Goal: Information Seeking & Learning: Learn about a topic

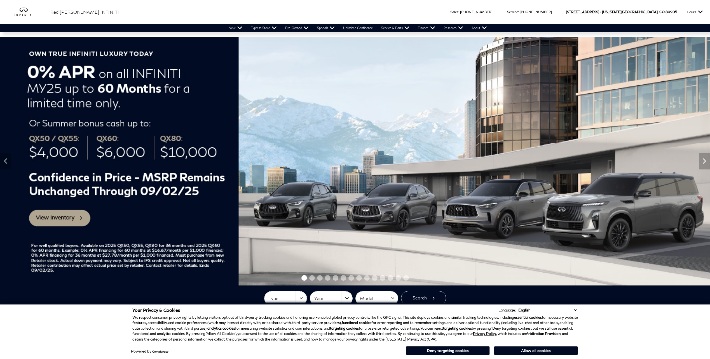
click at [70, 218] on img at bounding box center [355, 161] width 710 height 249
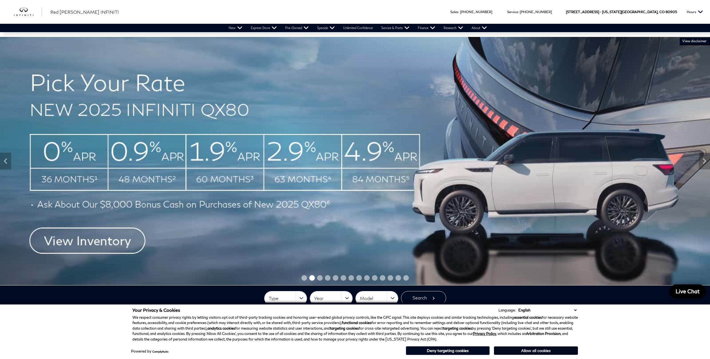
click at [547, 350] on button "Allow all cookies" at bounding box center [536, 351] width 84 height 8
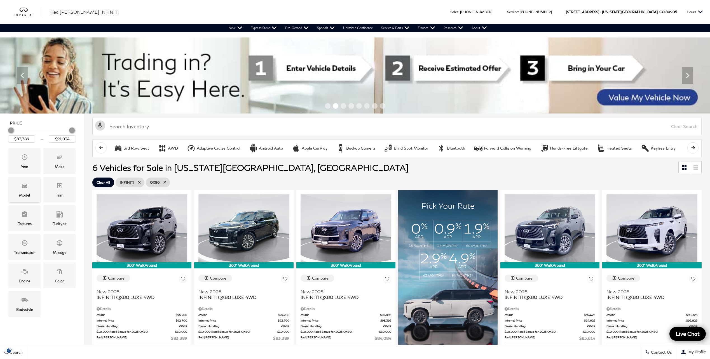
click at [26, 188] on icon "Model" at bounding box center [24, 185] width 7 height 7
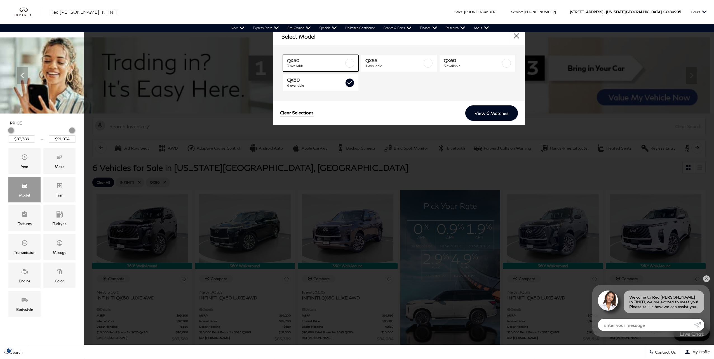
click at [344, 63] on link "QX50 3 available" at bounding box center [321, 63] width 76 height 17
type input "$50,624"
checkbox input "true"
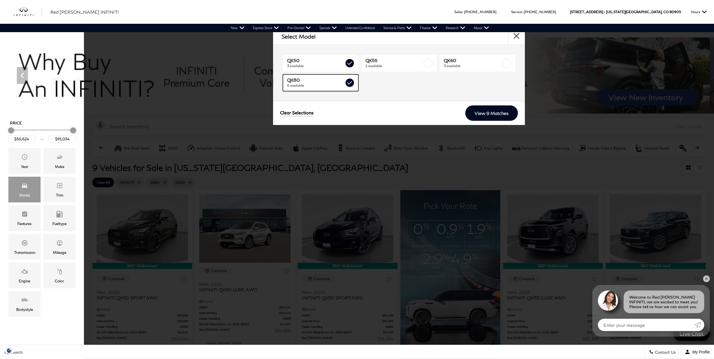
click at [352, 82] on label at bounding box center [349, 82] width 9 height 9
type input "$51,024"
checkbox input "false"
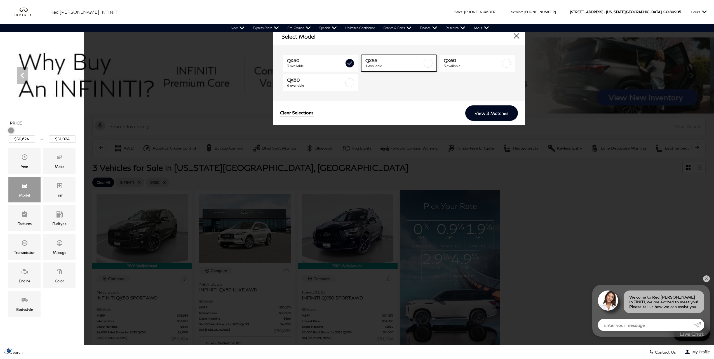
click at [432, 62] on label at bounding box center [427, 63] width 9 height 9
type input "$48,774"
checkbox input "true"
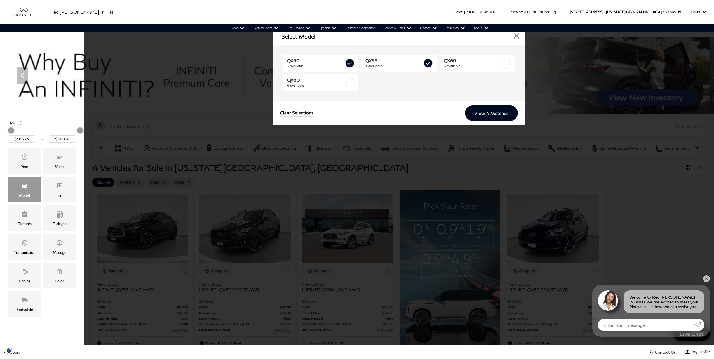
click at [501, 121] on div "Clear Selections View 4 Matches" at bounding box center [399, 113] width 252 height 24
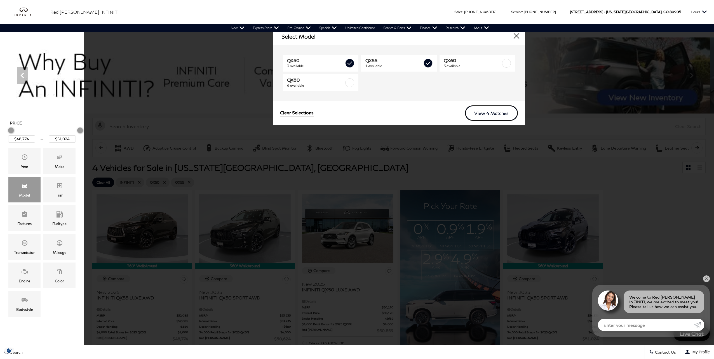
click at [495, 112] on link "View 4 Matches" at bounding box center [491, 112] width 53 height 15
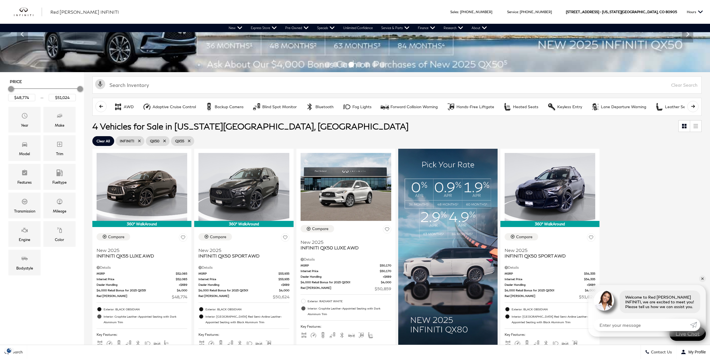
scroll to position [56, 0]
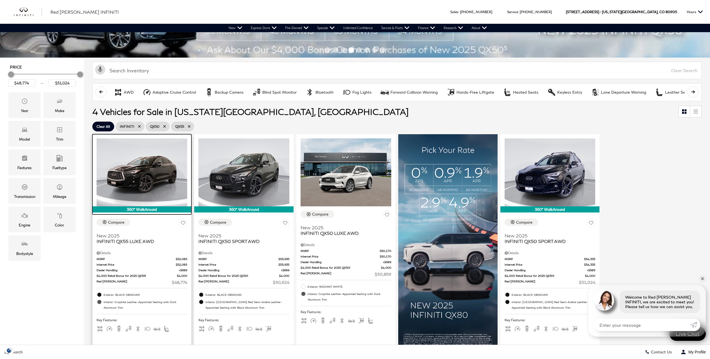
click at [154, 181] on img at bounding box center [141, 172] width 91 height 68
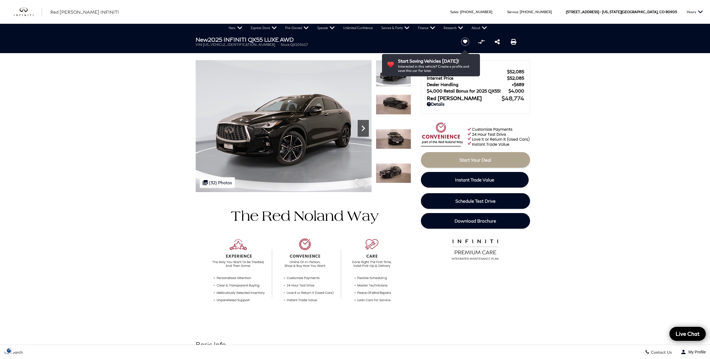
click at [360, 130] on icon "Next" at bounding box center [362, 128] width 11 height 11
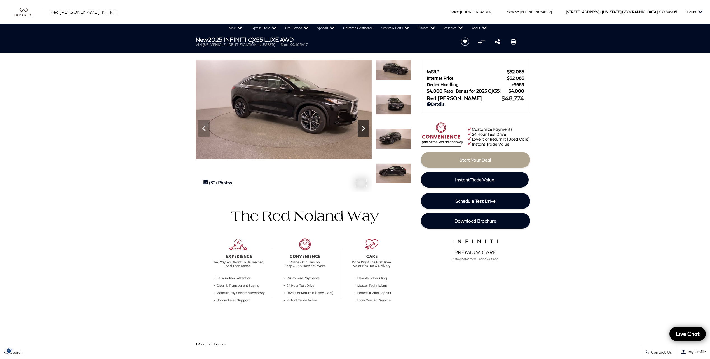
click at [360, 130] on icon "Next" at bounding box center [362, 128] width 11 height 11
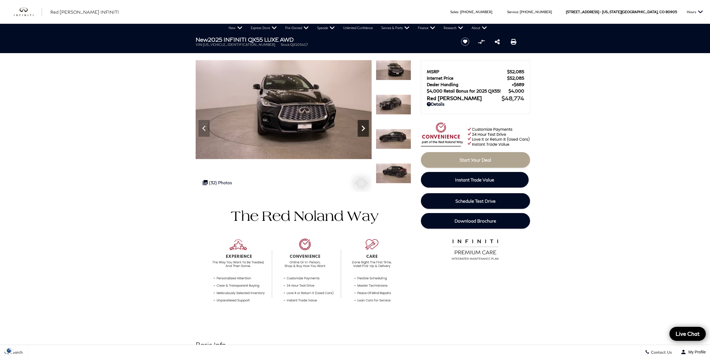
click at [360, 130] on icon "Next" at bounding box center [362, 128] width 11 height 11
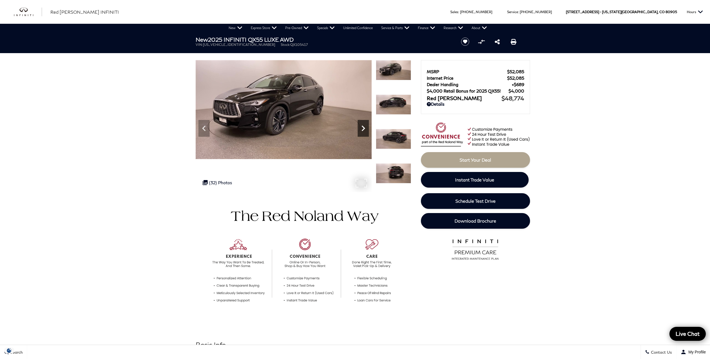
click at [360, 130] on icon "Next" at bounding box center [362, 128] width 11 height 11
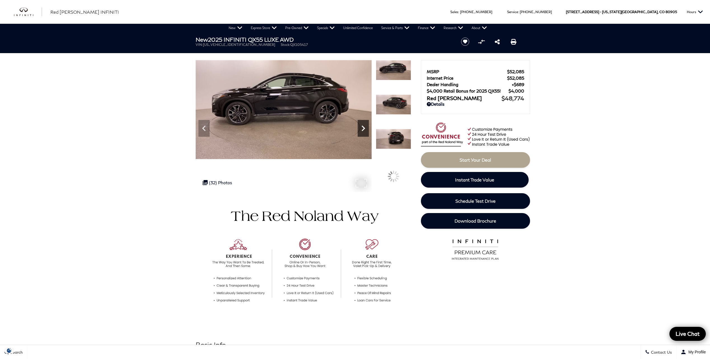
click at [360, 130] on icon "Next" at bounding box center [362, 128] width 11 height 11
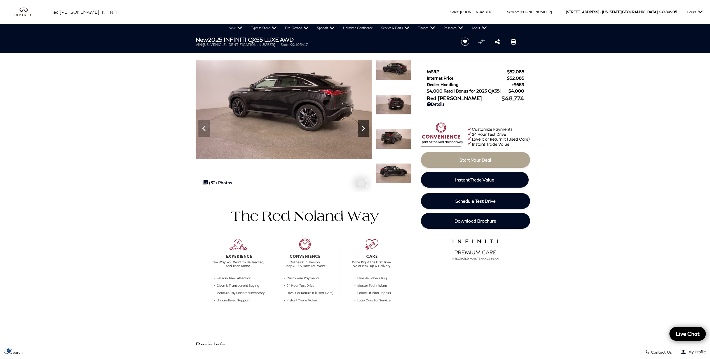
click at [360, 130] on icon "Next" at bounding box center [362, 128] width 11 height 11
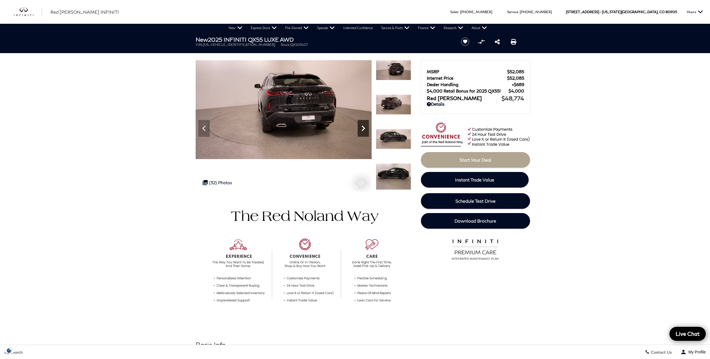
click at [360, 130] on icon "Next" at bounding box center [362, 128] width 11 height 11
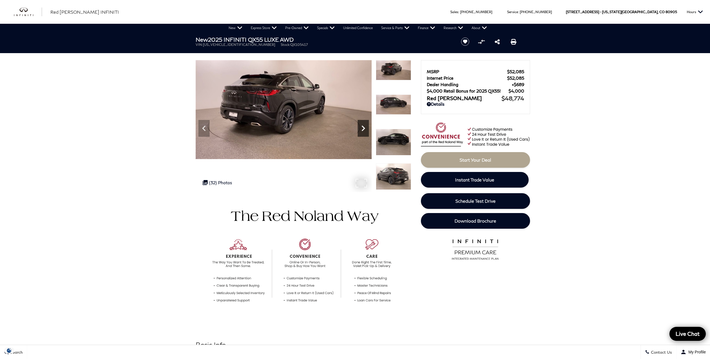
click at [360, 130] on icon "Next" at bounding box center [362, 128] width 11 height 11
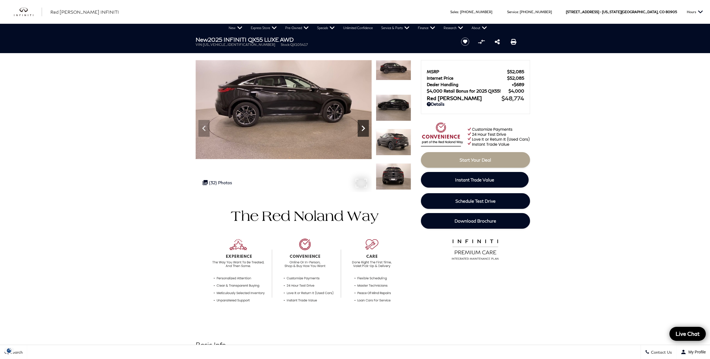
click at [360, 130] on icon "Next" at bounding box center [362, 128] width 11 height 11
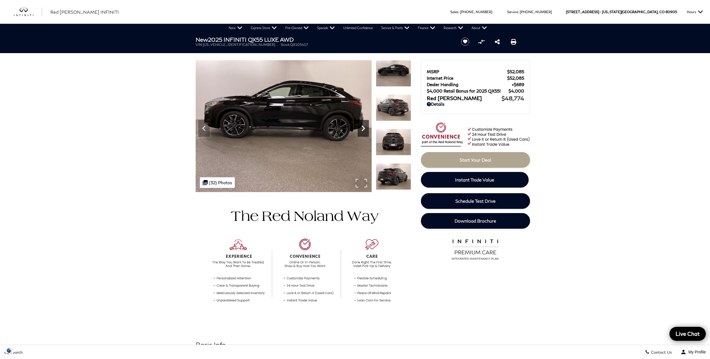
click at [360, 130] on icon "Next" at bounding box center [362, 128] width 11 height 11
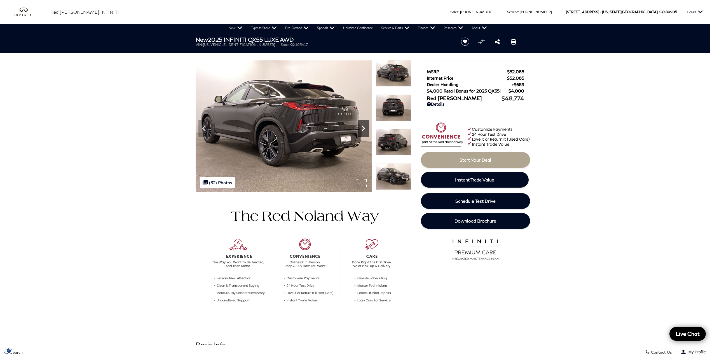
click at [360, 130] on icon "Next" at bounding box center [362, 128] width 11 height 11
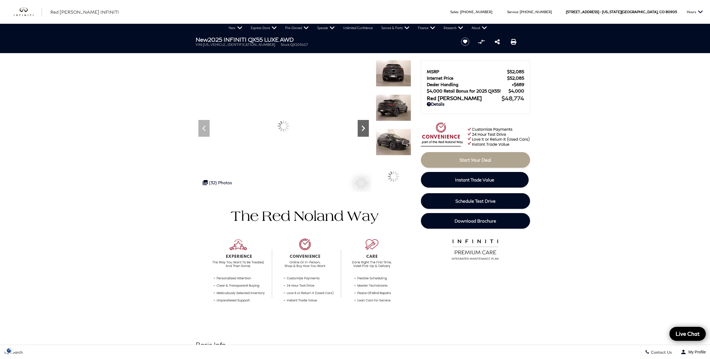
click at [360, 130] on icon "Next" at bounding box center [362, 128] width 11 height 11
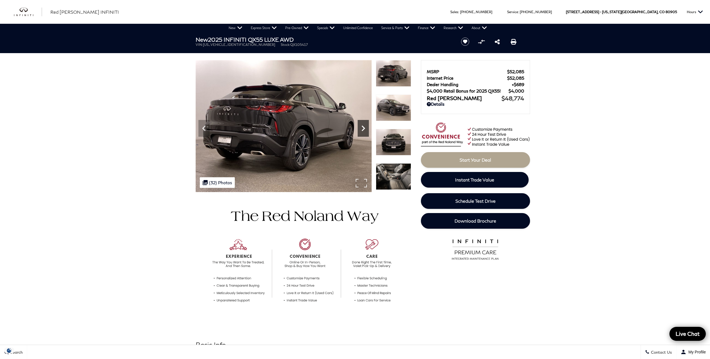
click at [360, 130] on icon "Next" at bounding box center [362, 128] width 11 height 11
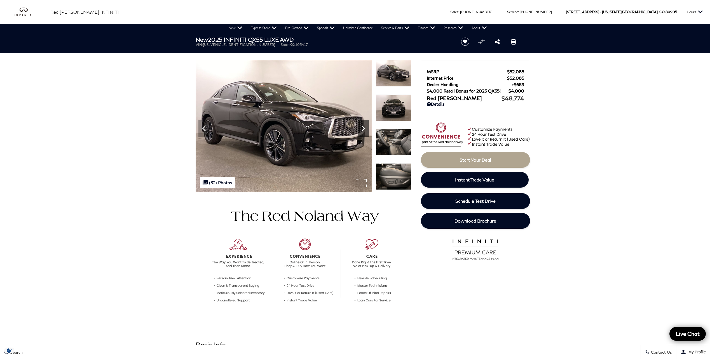
click at [360, 130] on icon "Next" at bounding box center [362, 128] width 11 height 11
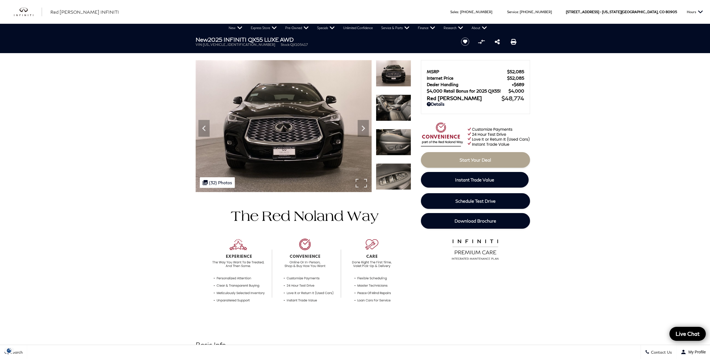
click at [357, 180] on img at bounding box center [284, 126] width 176 height 132
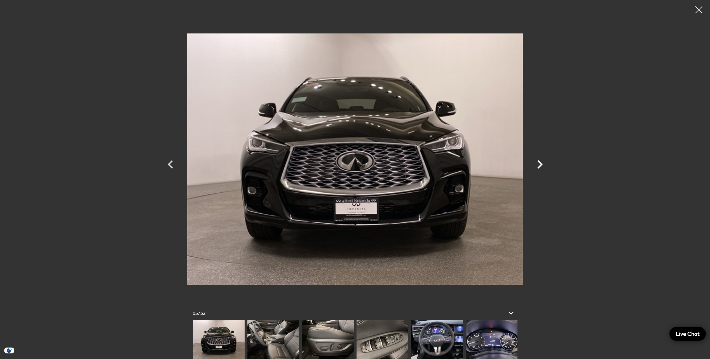
click at [540, 164] on icon "Next" at bounding box center [539, 164] width 5 height 8
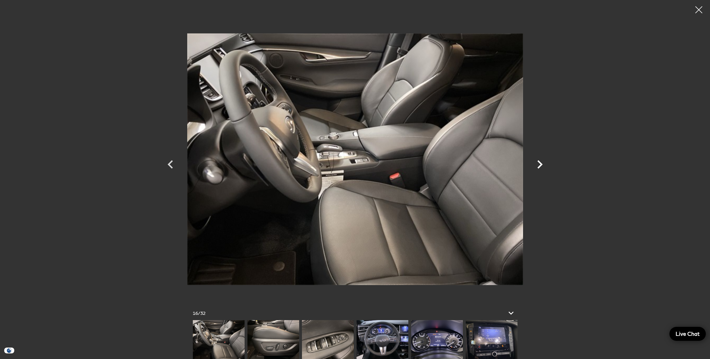
click at [540, 164] on icon "Next" at bounding box center [539, 164] width 5 height 8
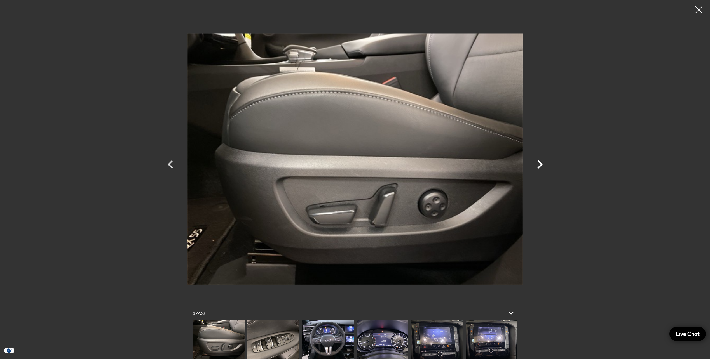
click at [540, 164] on icon "Next" at bounding box center [539, 164] width 5 height 8
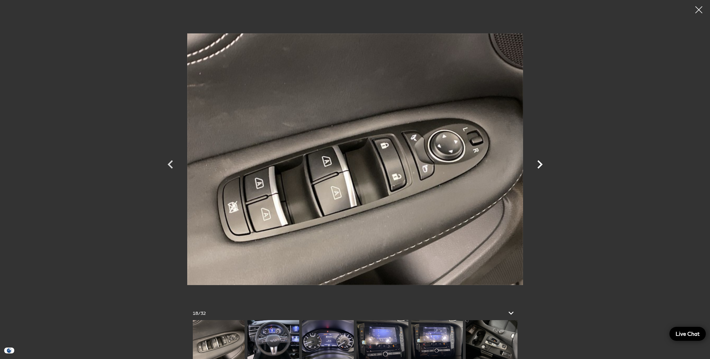
click at [540, 164] on icon "Next" at bounding box center [539, 164] width 5 height 8
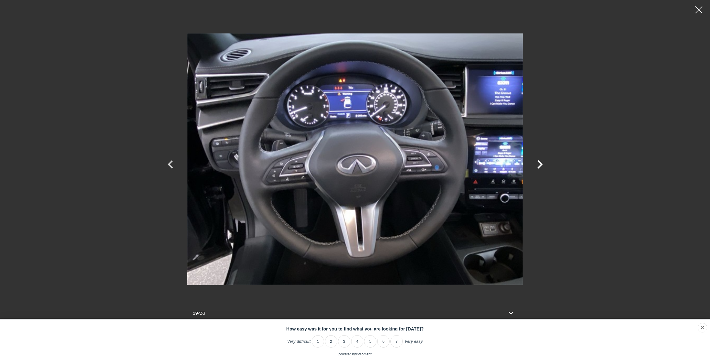
click at [540, 164] on icon "Next" at bounding box center [539, 164] width 5 height 8
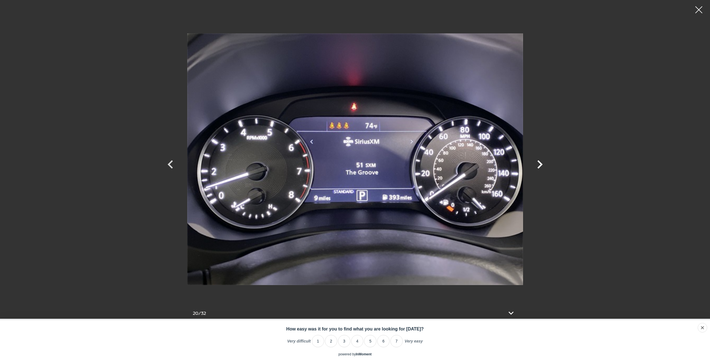
click at [540, 164] on icon "Next" at bounding box center [539, 164] width 5 height 8
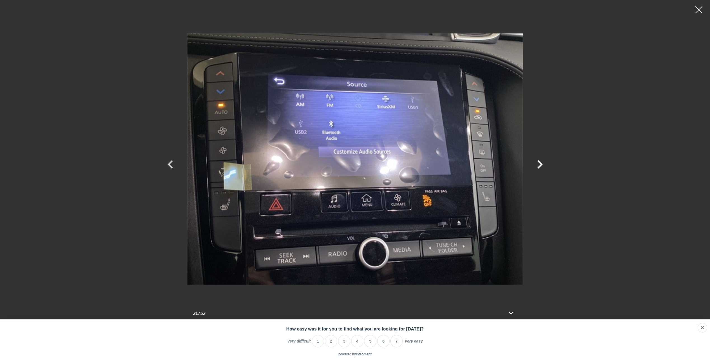
click at [540, 164] on icon "Next" at bounding box center [539, 164] width 5 height 8
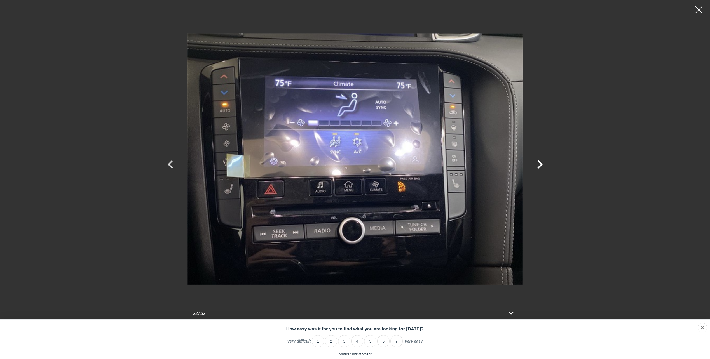
click at [540, 164] on icon "Next" at bounding box center [539, 164] width 5 height 8
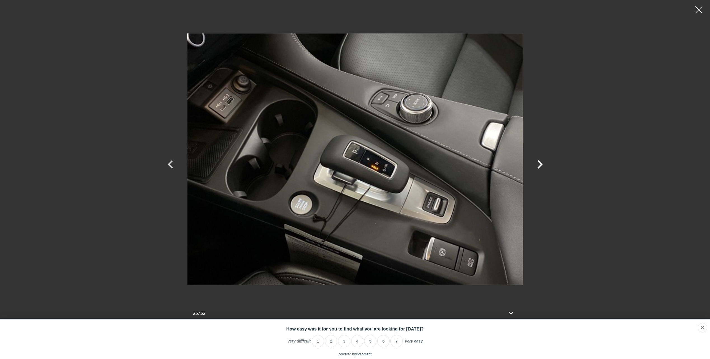
click at [540, 164] on icon "Next" at bounding box center [539, 164] width 5 height 8
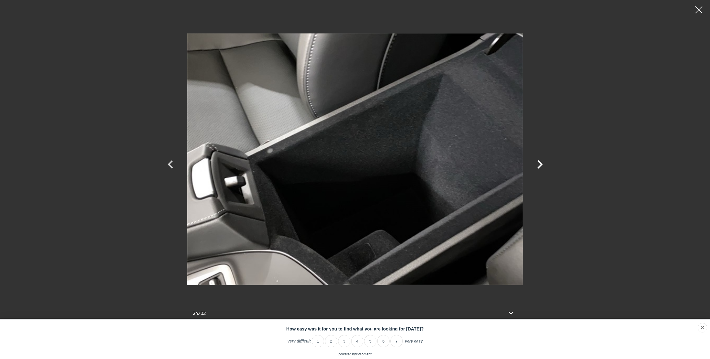
click at [540, 164] on icon "Next" at bounding box center [539, 164] width 5 height 8
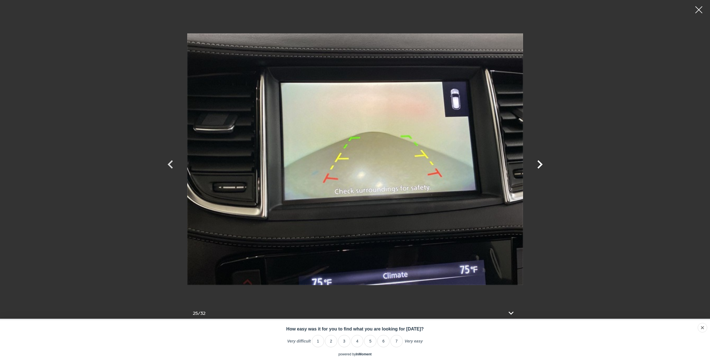
click at [540, 164] on icon "Next" at bounding box center [539, 164] width 5 height 8
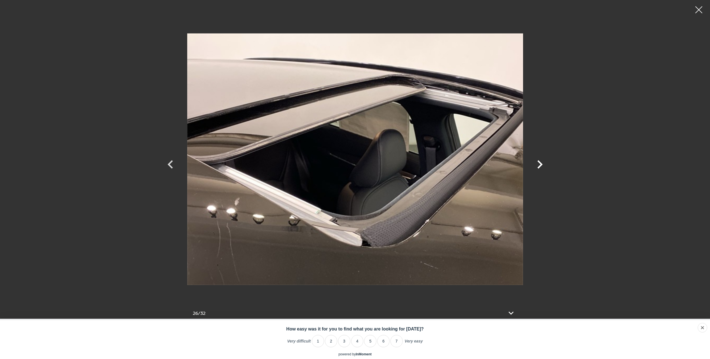
click at [540, 164] on icon "Next" at bounding box center [539, 164] width 5 height 8
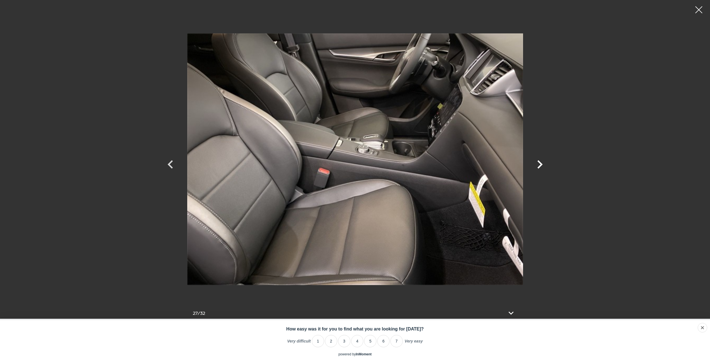
click at [540, 164] on icon "Next" at bounding box center [539, 164] width 5 height 8
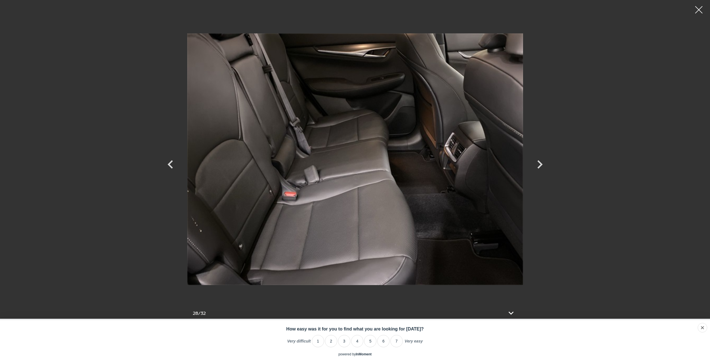
click at [696, 11] on div at bounding box center [698, 10] width 15 height 15
